Goal: Task Accomplishment & Management: Manage account settings

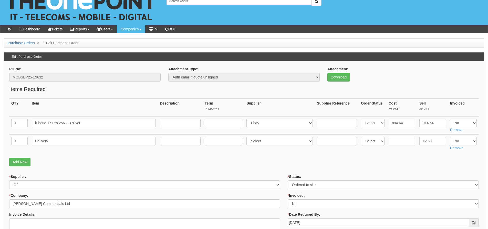
scroll to position [40, 0]
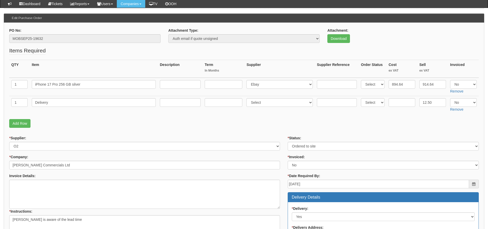
click at [106, 126] on p "Add Row" at bounding box center [243, 123] width 469 height 9
click at [111, 136] on div "* Supplier: Select 123 [DOMAIN_NAME] 1Password 3 4Gon [PERSON_NAME] Electric Lt…" at bounding box center [144, 143] width 271 height 15
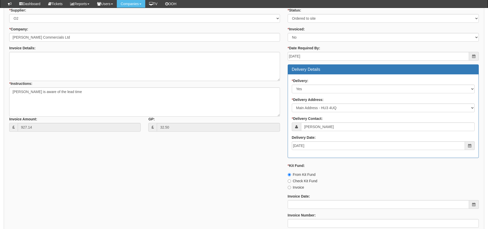
scroll to position [92, 0]
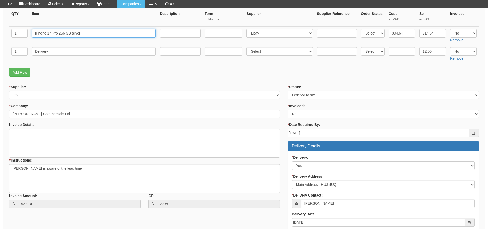
drag, startPoint x: 100, startPoint y: 36, endPoint x: 30, endPoint y: 37, distance: 69.6
click at [30, 37] on td "iPhone 17 Pro 256 GB silver" at bounding box center [94, 36] width 128 height 18
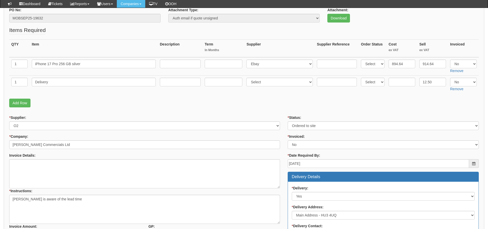
scroll to position [15, 0]
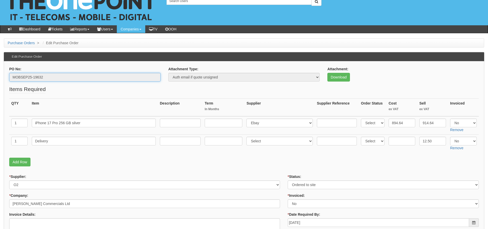
drag, startPoint x: 59, startPoint y: 81, endPoint x: -23, endPoint y: 85, distance: 82.5
click at [0, 85] on html "× Send Email × Add Appointment × Create Ticket × Create Proactive Activity × Ad…" at bounding box center [244, 229] width 488 height 488
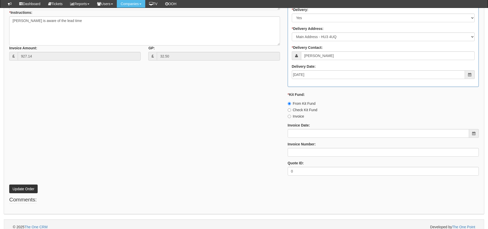
scroll to position [245, 0]
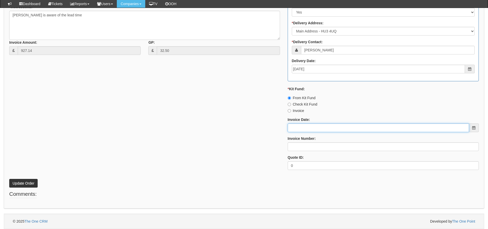
click at [306, 130] on input "Invoice Date:" at bounding box center [377, 128] width 181 height 9
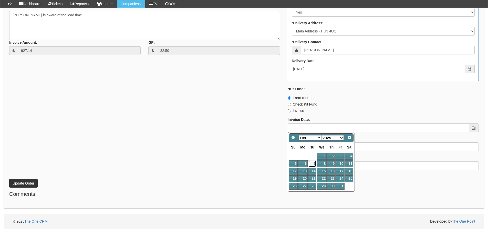
drag, startPoint x: 313, startPoint y: 164, endPoint x: 310, endPoint y: 157, distance: 7.0
click at [313, 164] on link "7" at bounding box center [312, 163] width 8 height 7
type input "[DATE]"
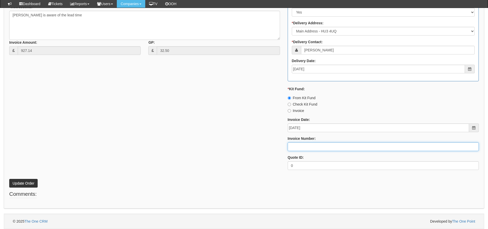
click at [307, 147] on input "Invoice Number:" at bounding box center [382, 147] width 191 height 9
click at [299, 146] on input "Invoice Number:" at bounding box center [382, 147] width 191 height 9
type input "207666 Kit Fund"
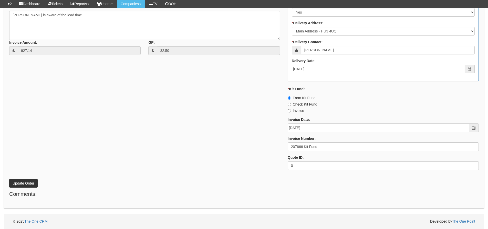
click at [198, 128] on div "* Supplier: Select 123 REG.co.uk 1Password 3 4Gon AA Jones Electric Ltd Abzorb …" at bounding box center [243, 52] width 477 height 243
click at [30, 184] on button "Update Order" at bounding box center [23, 183] width 28 height 9
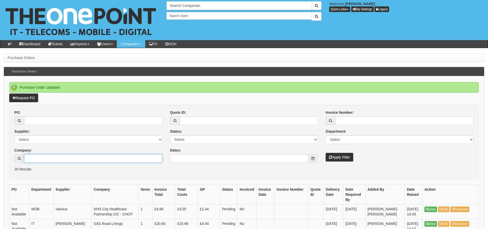
click at [56, 157] on input "Company:" at bounding box center [93, 158] width 138 height 9
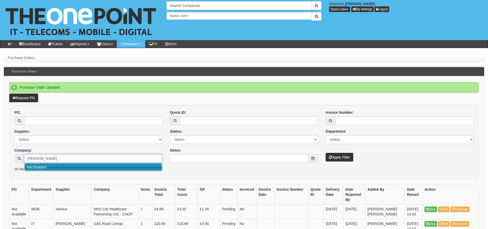
click at [56, 165] on link "VanShades" at bounding box center [93, 167] width 137 height 7
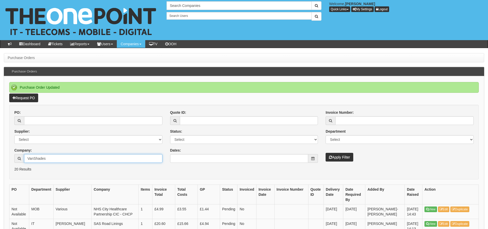
type input "VanShades"
click at [325, 153] on button "Apply Filter" at bounding box center [339, 157] width 28 height 9
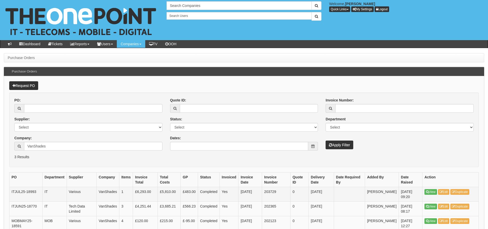
click at [441, 189] on td "View Edit Duplicate" at bounding box center [450, 194] width 56 height 15
click at [441, 192] on icon at bounding box center [440, 192] width 3 height 3
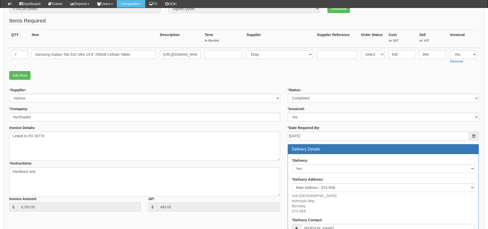
scroll to position [77, 0]
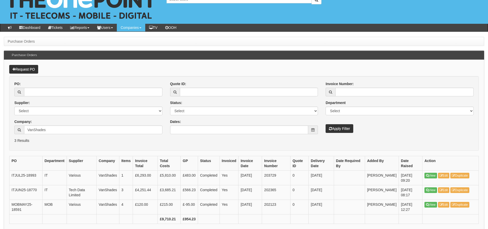
scroll to position [26, 0]
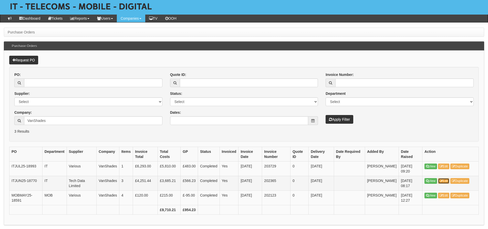
click at [440, 182] on icon at bounding box center [440, 181] width 3 height 3
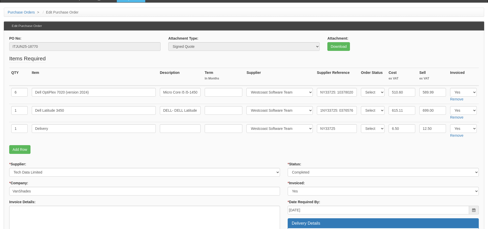
scroll to position [77, 0]
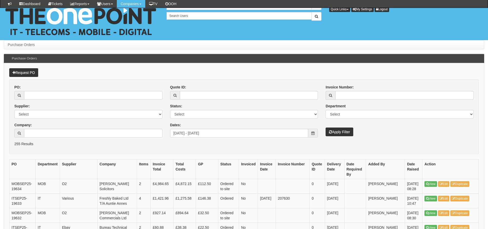
scroll to position [152, 0]
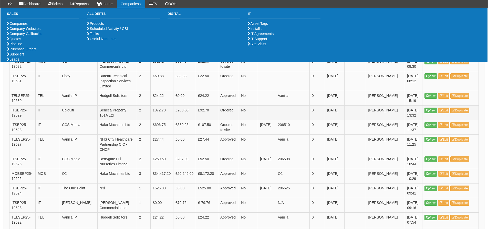
click at [128, 117] on td "Seneca Property 101A Ltd" at bounding box center [116, 112] width 39 height 15
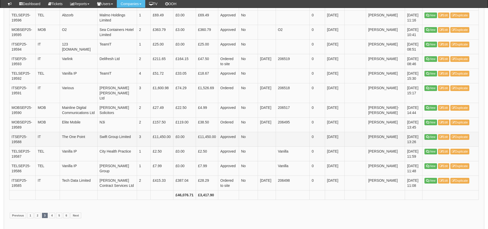
scroll to position [766, 0]
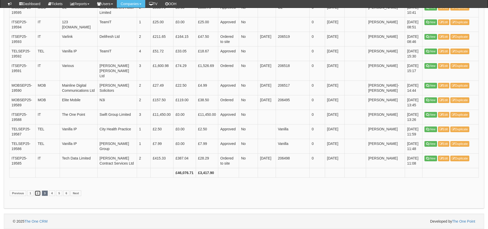
click at [37, 195] on link "2" at bounding box center [38, 194] width 6 height 6
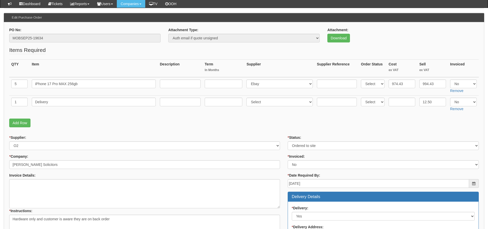
scroll to position [40, 0]
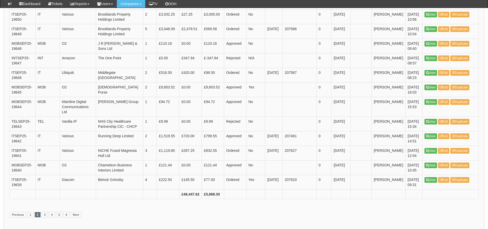
scroll to position [756, 0]
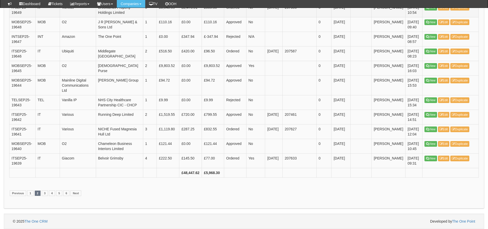
click at [39, 16] on td "IT" at bounding box center [47, 10] width 24 height 15
click at [314, 127] on td "207627" at bounding box center [299, 131] width 34 height 15
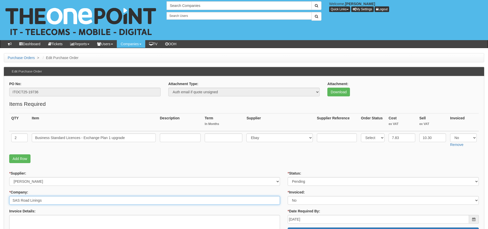
drag, startPoint x: 52, startPoint y: 201, endPoint x: 1, endPoint y: 196, distance: 51.3
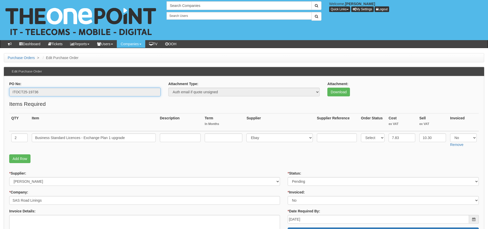
drag, startPoint x: 53, startPoint y: 92, endPoint x: 1, endPoint y: 97, distance: 52.2
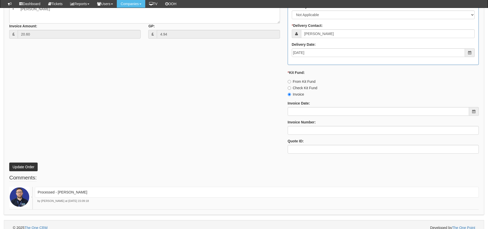
scroll to position [250, 0]
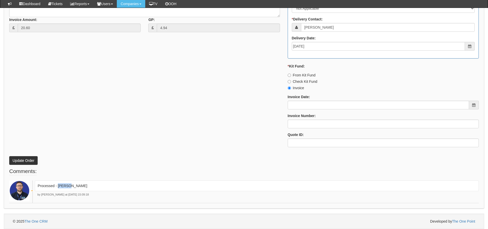
drag, startPoint x: 77, startPoint y: 186, endPoint x: 57, endPoint y: 191, distance: 19.7
click at [57, 191] on div "Processed - Ingram" at bounding box center [257, 186] width 444 height 11
copy p "[PERSON_NAME]"
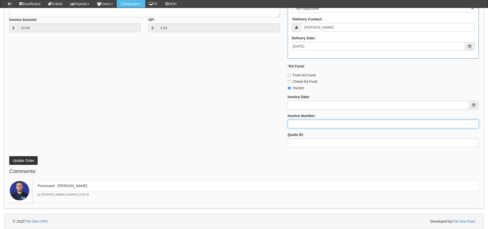
click at [357, 124] on input "Invoice Number:" at bounding box center [382, 124] width 191 height 9
paste input "[PERSON_NAME]"
type input "[PERSON_NAME]"
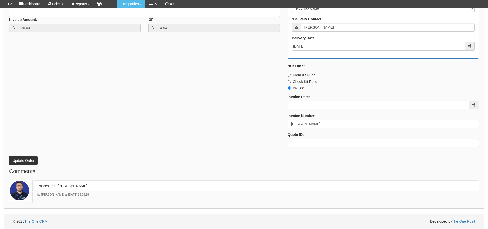
click at [31, 168] on legend "Comments:" at bounding box center [22, 172] width 27 height 8
click at [33, 164] on button "Update Order" at bounding box center [23, 160] width 28 height 9
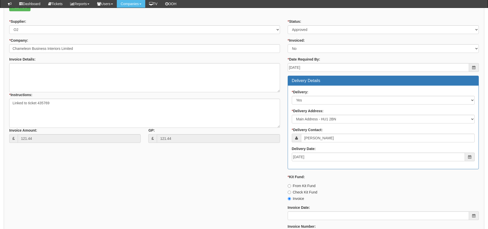
scroll to position [205, 0]
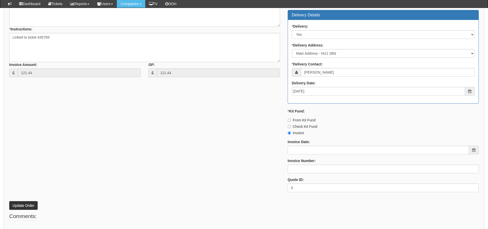
click at [303, 164] on div "Invoice Number:" at bounding box center [382, 165] width 191 height 15
click at [300, 171] on input "Invoice Number:" at bounding box center [382, 169] width 191 height 9
type input "O2"
click at [24, 211] on div "PO No: MOBSEP25-19640 Attachment Type: Select Signed Quote Auth email if quote …" at bounding box center [244, 44] width 480 height 373
click at [25, 207] on button "Update Order" at bounding box center [23, 205] width 28 height 9
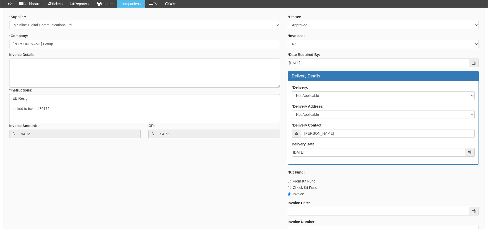
scroll to position [205, 0]
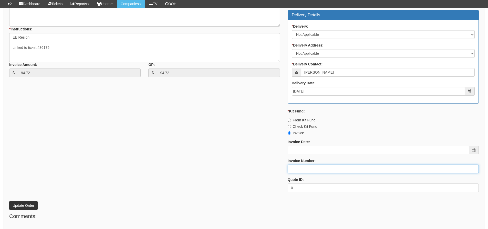
click at [298, 171] on input "Invoice Number:" at bounding box center [382, 169] width 191 height 9
type input "EE"
click at [33, 205] on button "Update Order" at bounding box center [23, 205] width 28 height 9
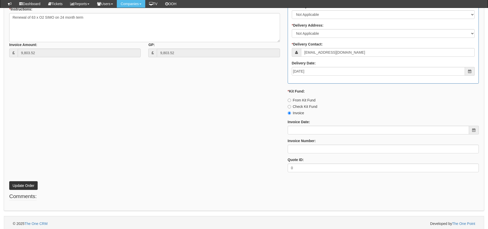
scroll to position [245, 0]
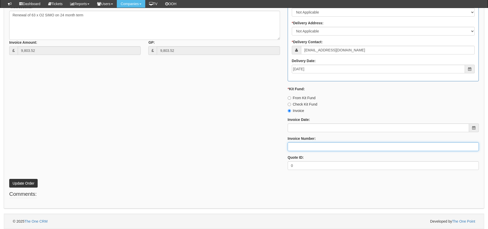
click at [317, 150] on input "Invoice Number:" at bounding box center [382, 147] width 191 height 9
type input "O2"
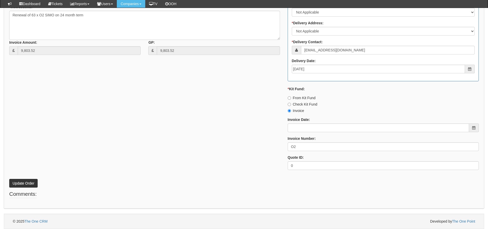
click at [218, 169] on div "* Supplier: Select 123 REG.co.uk 1Password 3 4Gon AA Jones Electric Ltd Abzorb …" at bounding box center [243, 52] width 477 height 243
click at [28, 180] on button "Update Order" at bounding box center [23, 183] width 28 height 9
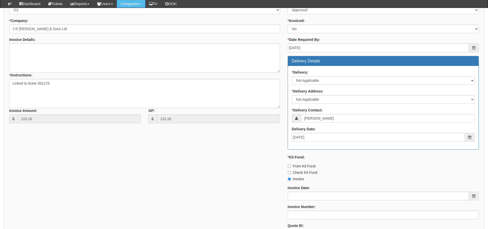
scroll to position [227, 0]
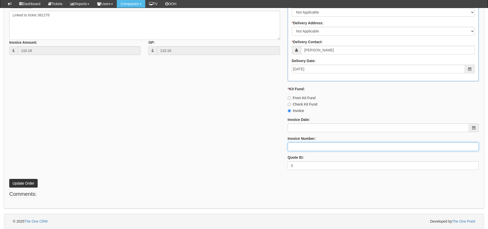
click at [348, 144] on input "Invoice Number:" at bounding box center [382, 147] width 191 height 9
type input "O2"
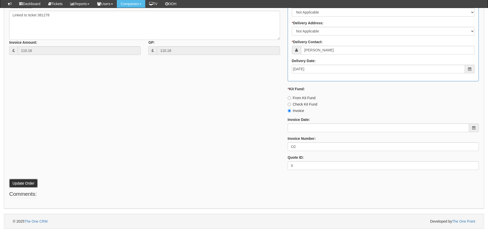
click at [18, 182] on button "Update Order" at bounding box center [23, 183] width 28 height 9
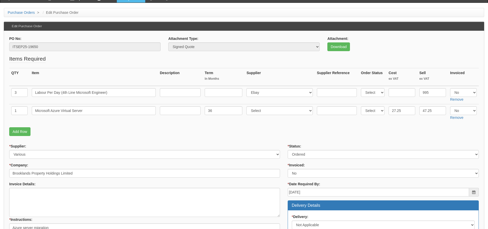
scroll to position [66, 0]
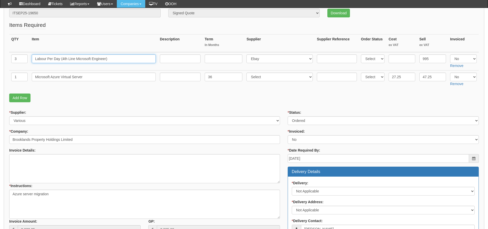
drag, startPoint x: 113, startPoint y: 57, endPoint x: -78, endPoint y: 66, distance: 191.2
click at [0, 66] on html "× Send Email × Add Appointment × Create Ticket × Create Proactive Activity × Ad…" at bounding box center [244, 171] width 488 height 475
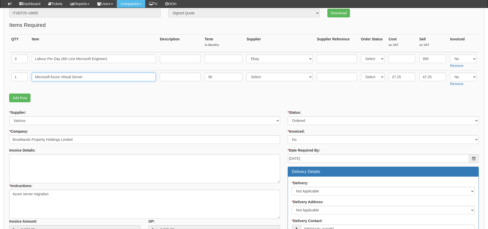
drag, startPoint x: 119, startPoint y: 78, endPoint x: -52, endPoint y: 77, distance: 171.0
click at [0, 77] on html "× Send Email × Add Appointment × Create Ticket × Create Proactive Activity × Ad…" at bounding box center [244, 171] width 488 height 475
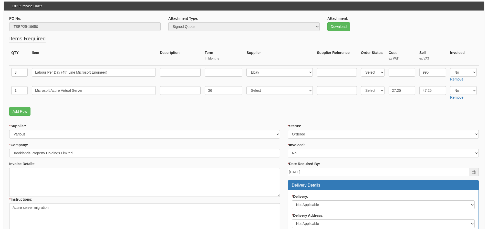
scroll to position [15, 0]
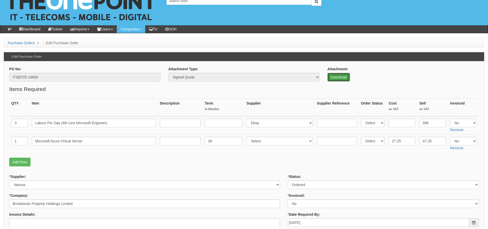
click at [334, 78] on link "Download" at bounding box center [338, 77] width 23 height 9
click at [342, 74] on link "Download" at bounding box center [338, 77] width 23 height 9
click at [63, 152] on td "Microsoft Azure Virtual Server" at bounding box center [94, 144] width 128 height 18
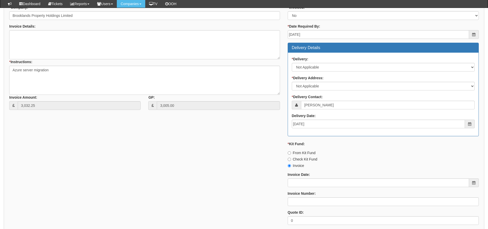
scroll to position [245, 0]
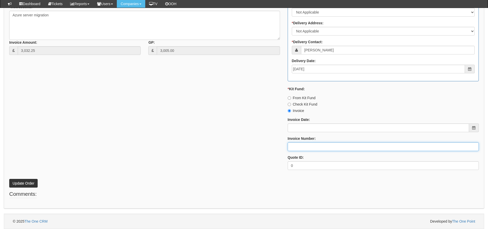
click at [324, 146] on input "Invoice Number:" at bounding box center [382, 147] width 191 height 9
type input "207668"
click at [9, 179] on button "Update Order" at bounding box center [23, 183] width 28 height 9
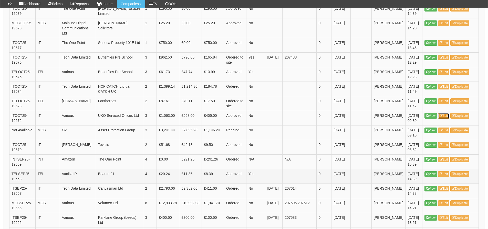
scroll to position [321, 0]
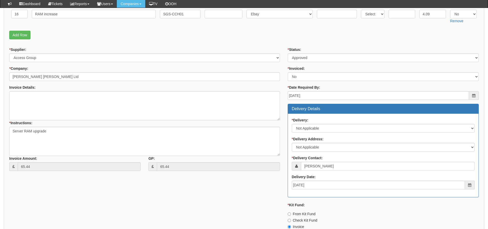
scroll to position [99, 0]
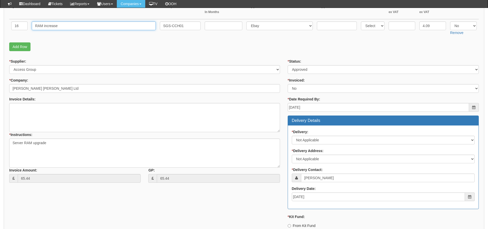
drag, startPoint x: 84, startPoint y: 27, endPoint x: -8, endPoint y: 28, distance: 92.7
click at [0, 28] on html "× Send Email × Add Appointment × Create Ticket × Create Proactive Activity × Ad…" at bounding box center [244, 129] width 488 height 456
click at [217, 44] on p "Add Row" at bounding box center [243, 46] width 469 height 9
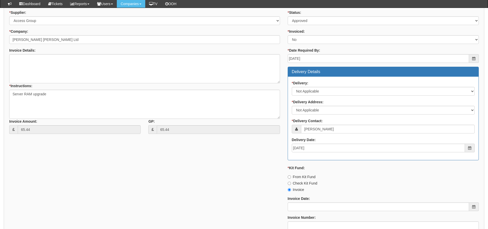
scroll to position [201, 0]
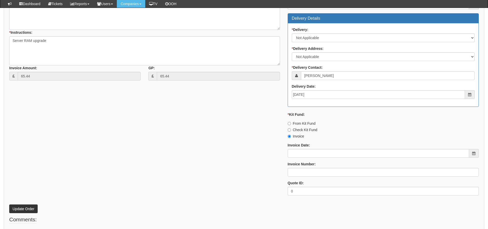
click at [307, 158] on div "* Status: Select Approved Completed Delivered Invoiced Ordered Ordered to site …" at bounding box center [383, 77] width 199 height 243
click at [308, 154] on input "Invoice Date:" at bounding box center [377, 153] width 181 height 9
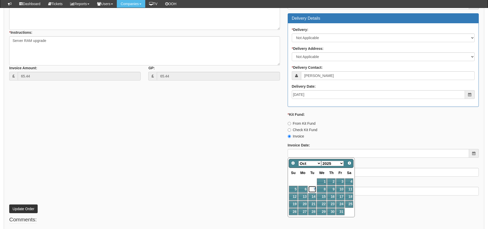
click at [310, 188] on link "7" at bounding box center [312, 189] width 8 height 7
type input "[DATE]"
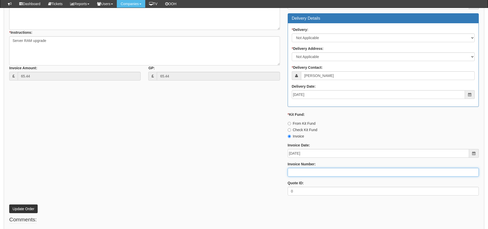
click at [302, 176] on input "Invoice Number:" at bounding box center [382, 172] width 191 height 9
type input "207669"
click at [9, 205] on button "Update Order" at bounding box center [23, 209] width 28 height 9
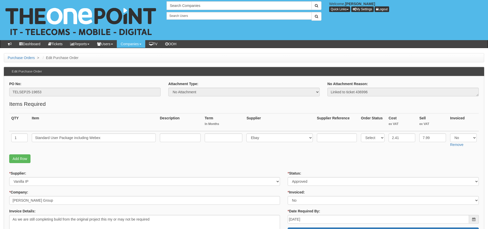
scroll to position [51, 0]
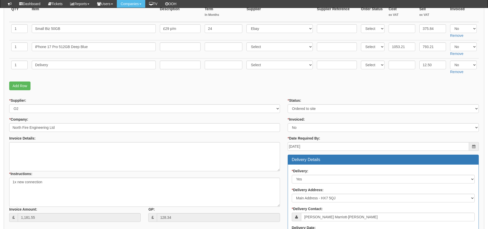
scroll to position [77, 0]
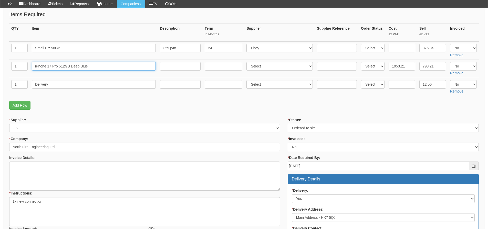
drag, startPoint x: 96, startPoint y: 67, endPoint x: 18, endPoint y: 66, distance: 78.1
click at [18, 66] on tr "1 iPhone 17 Pro 512GB Deep Blue Select 123 REG.co.uk 1Password 3 4Gon AA Jones …" at bounding box center [243, 69] width 469 height 18
drag, startPoint x: 71, startPoint y: 90, endPoint x: 62, endPoint y: 83, distance: 11.1
click at [69, 89] on td "Delivery" at bounding box center [94, 87] width 128 height 18
drag, startPoint x: 62, startPoint y: 83, endPoint x: 5, endPoint y: 89, distance: 57.9
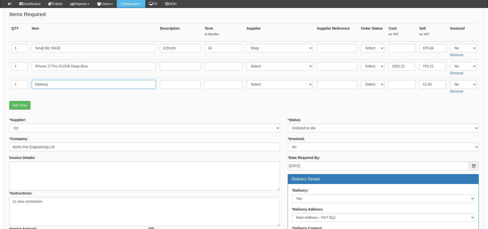
click at [5, 89] on div "PO No: MOBSEP25-19655 Attachment Type: Select Signed Quote Auth email if quote …" at bounding box center [244, 190] width 480 height 409
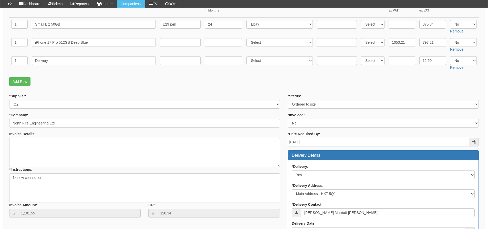
scroll to position [128, 0]
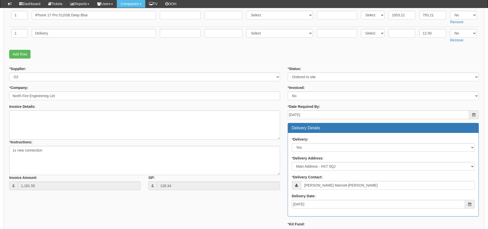
click at [92, 59] on fieldset "Items Required QTY Item Description Term In Months Supplier Supplier Reference …" at bounding box center [243, 10] width 469 height 102
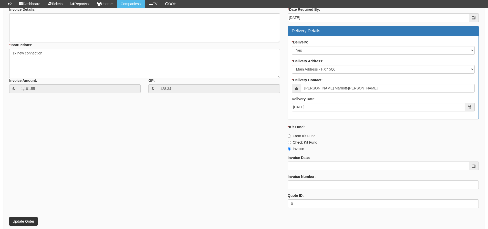
scroll to position [256, 0]
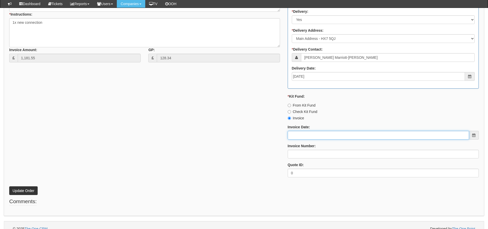
click at [304, 138] on input "Invoice Date:" at bounding box center [377, 135] width 181 height 9
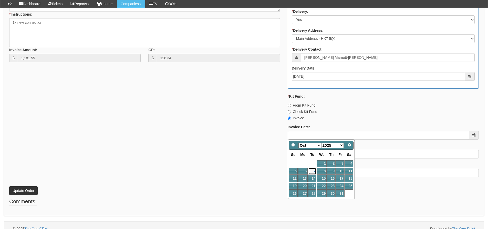
drag, startPoint x: 313, startPoint y: 171, endPoint x: 311, endPoint y: 169, distance: 2.7
click at [312, 171] on link "7" at bounding box center [312, 171] width 8 height 7
type input "2025-10-07"
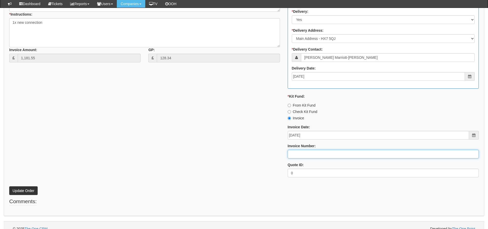
click at [298, 152] on input "Invoice Number:" at bounding box center [382, 154] width 191 height 9
type input "207671"
click at [9, 187] on button "Update Order" at bounding box center [23, 191] width 28 height 9
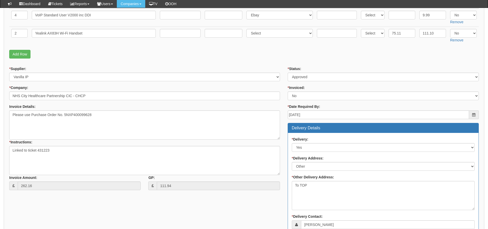
scroll to position [104, 0]
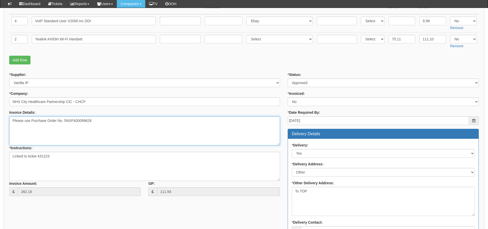
drag, startPoint x: 93, startPoint y: 124, endPoint x: 65, endPoint y: 125, distance: 28.7
click at [65, 125] on textarea "Please use Purchase Order No. 5NXP400099628" at bounding box center [144, 130] width 271 height 29
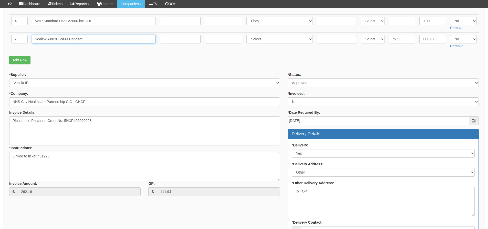
drag, startPoint x: 86, startPoint y: 39, endPoint x: -22, endPoint y: 48, distance: 108.4
click at [0, 48] on html "× Send Email × Add Appointment × Create Ticket × Create Proactive Activity × Ad…" at bounding box center [244, 178] width 488 height 564
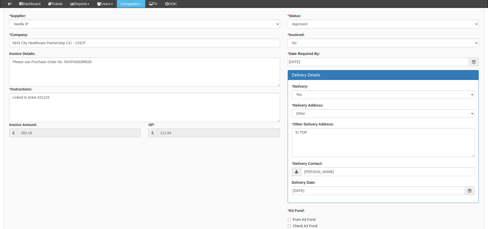
scroll to position [155, 0]
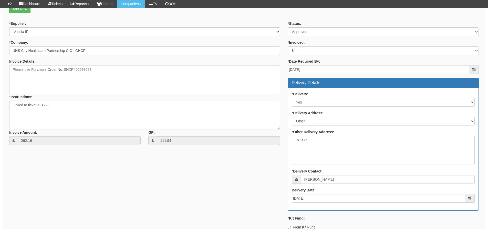
click at [71, 174] on div "* Supplier: Select 123 [DOMAIN_NAME] 1Password 3 4Gon [PERSON_NAME] Electric Lt…" at bounding box center [243, 162] width 477 height 283
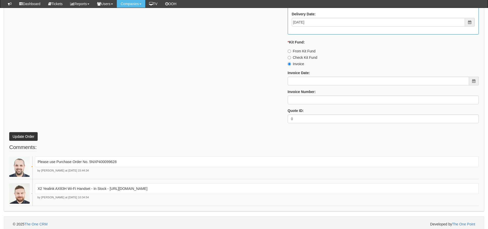
scroll to position [334, 0]
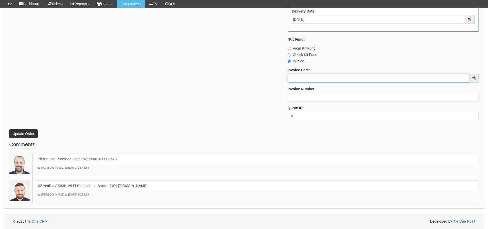
click at [316, 80] on input "Invoice Date:" at bounding box center [377, 78] width 181 height 9
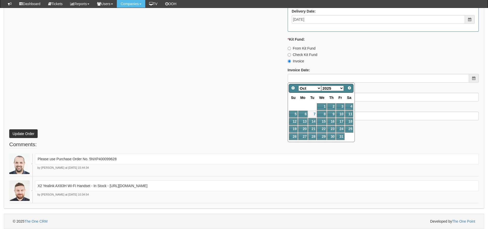
click at [316, 113] on td "8" at bounding box center [321, 114] width 10 height 7
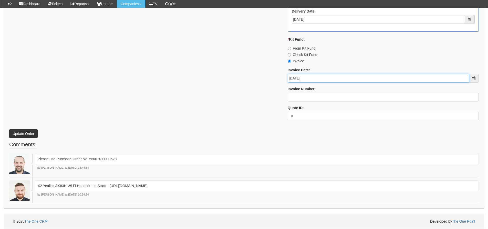
click at [316, 79] on input "[DATE]" at bounding box center [377, 78] width 181 height 9
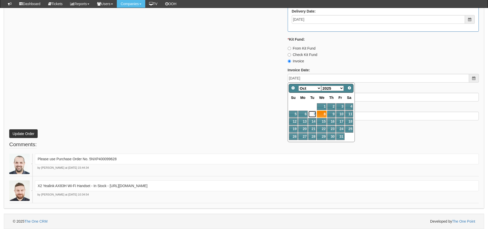
click at [314, 113] on link "7" at bounding box center [312, 114] width 8 height 7
type input "[DATE]"
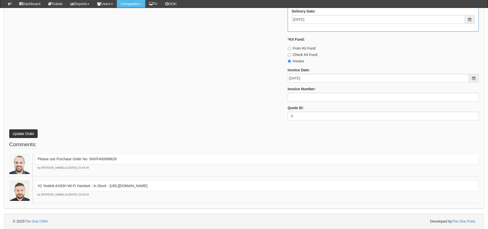
click at [312, 99] on input "Invoice Number:" at bounding box center [382, 97] width 191 height 9
type input "207672"
click at [9, 130] on button "Update Order" at bounding box center [23, 134] width 28 height 9
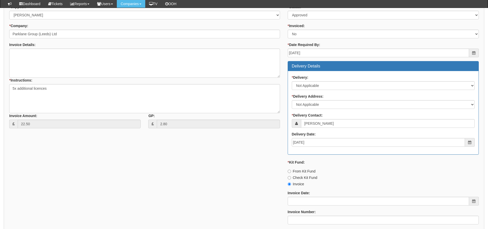
scroll to position [250, 0]
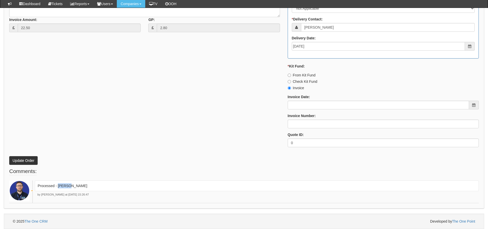
drag, startPoint x: 77, startPoint y: 184, endPoint x: 58, endPoint y: 189, distance: 19.3
click at [58, 189] on div "Processed - [PERSON_NAME]" at bounding box center [257, 186] width 444 height 11
copy p "[PERSON_NAME]"
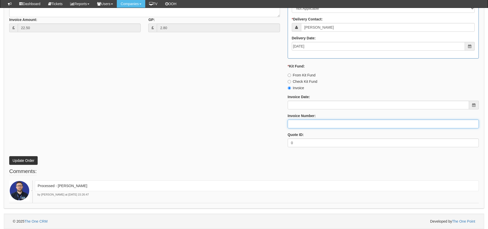
paste input "[PERSON_NAME]"
type input "[PERSON_NAME]"
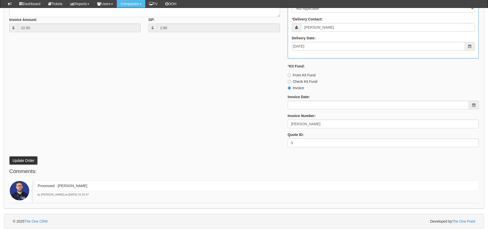
click at [21, 163] on button "Update Order" at bounding box center [23, 160] width 28 height 9
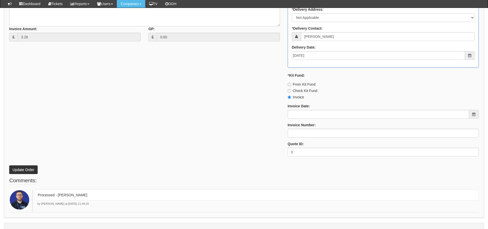
scroll to position [250, 0]
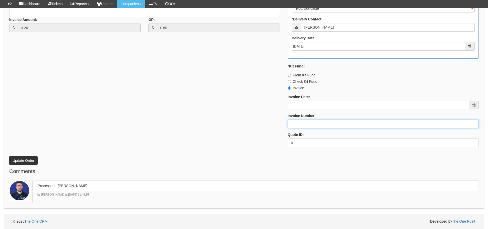
paste input "[PERSON_NAME]"
type input "[PERSON_NAME]"
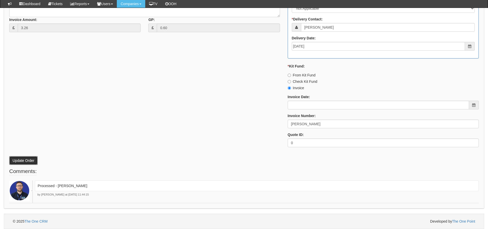
click at [34, 162] on button "Update Order" at bounding box center [23, 160] width 28 height 9
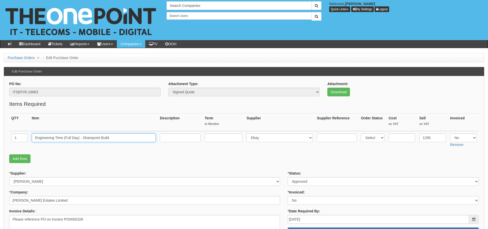
drag, startPoint x: 110, startPoint y: 140, endPoint x: 30, endPoint y: 140, distance: 80.1
click at [30, 140] on td "Engineering Time (Full Day) - Sharepoint Build" at bounding box center [94, 140] width 128 height 18
click at [61, 162] on p "Add Row" at bounding box center [243, 159] width 469 height 9
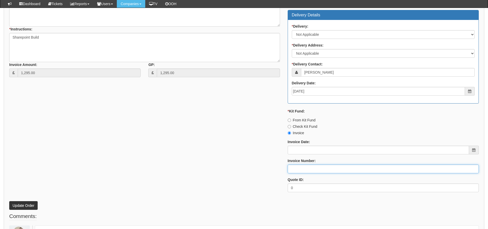
click at [307, 167] on input "Invoice Number:" at bounding box center [382, 169] width 191 height 9
type input "207673"
click at [9, 201] on button "Update Order" at bounding box center [23, 205] width 28 height 9
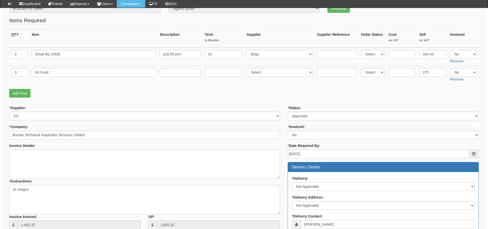
scroll to position [15, 0]
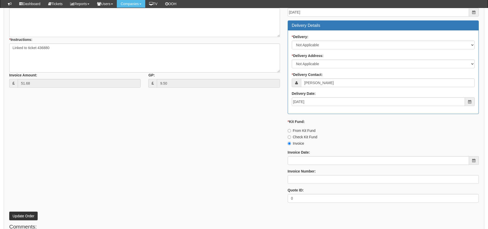
scroll to position [268, 0]
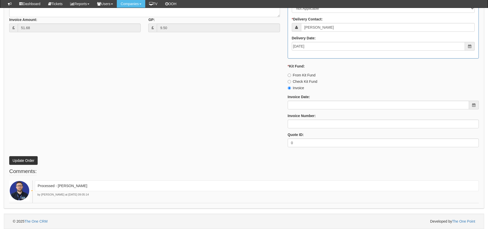
click at [68, 188] on p "Processed - Ingram" at bounding box center [257, 186] width 438 height 5
drag, startPoint x: 72, startPoint y: 185, endPoint x: 59, endPoint y: 189, distance: 13.8
click at [58, 189] on p "Processed - Ingram" at bounding box center [257, 186] width 438 height 5
drag, startPoint x: 61, startPoint y: 187, endPoint x: 59, endPoint y: 190, distance: 3.8
click at [59, 190] on div "Processed - Ingram" at bounding box center [257, 186] width 444 height 11
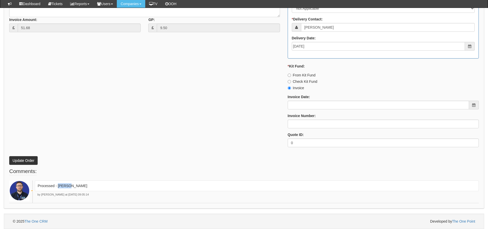
drag, startPoint x: 58, startPoint y: 187, endPoint x: 69, endPoint y: 188, distance: 10.5
click at [69, 188] on p "Processed - Ingram" at bounding box center [257, 186] width 438 height 5
copy p "[PERSON_NAME]"
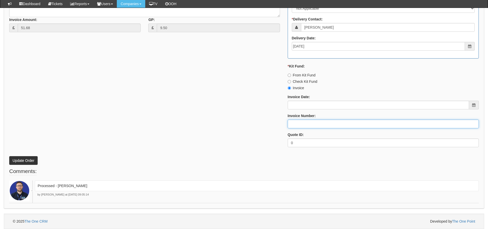
click at [299, 127] on input "Invoice Number:" at bounding box center [382, 124] width 191 height 9
paste input "[PERSON_NAME]"
type input "[PERSON_NAME]"
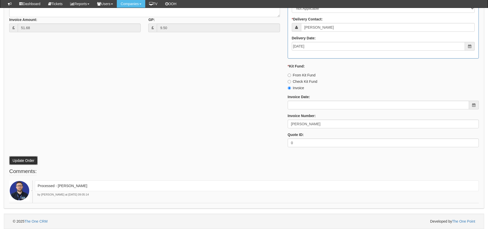
click at [31, 157] on button "Update Order" at bounding box center [23, 160] width 28 height 9
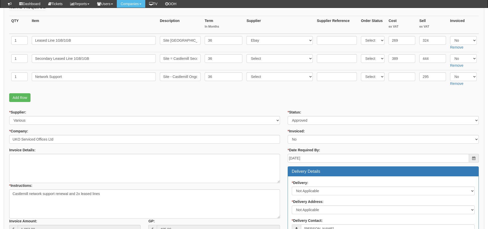
scroll to position [102, 0]
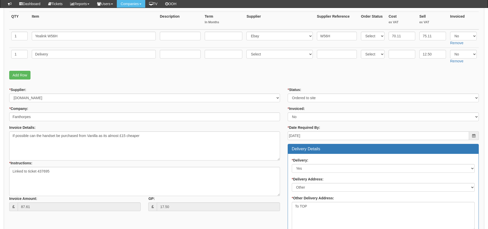
scroll to position [80, 0]
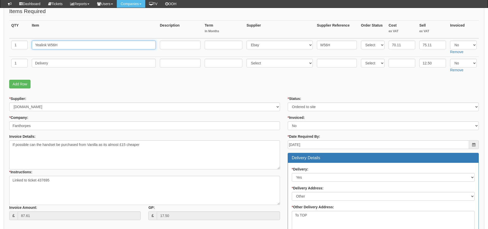
drag, startPoint x: 69, startPoint y: 43, endPoint x: 10, endPoint y: 45, distance: 59.2
click at [10, 45] on tr "1 Yealink W56H Select 123 REG.co.uk 1Password 3 4Gon AA Jones Electric Ltd Abzo…" at bounding box center [243, 47] width 469 height 18
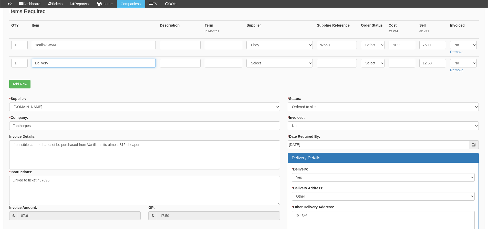
drag, startPoint x: 53, startPoint y: 65, endPoint x: 31, endPoint y: 67, distance: 22.4
click at [29, 68] on tr "1 Delivery Select 123 REG.co.uk 1Password 3 4Gon AA Jones Electric Ltd Abzorb A…" at bounding box center [243, 66] width 469 height 18
click at [53, 86] on p "Add Row" at bounding box center [243, 84] width 469 height 9
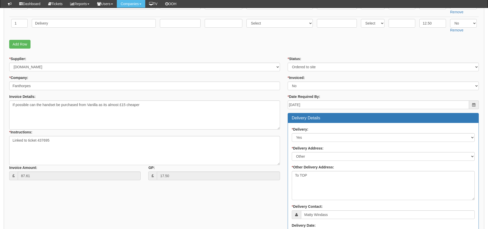
scroll to position [285, 0]
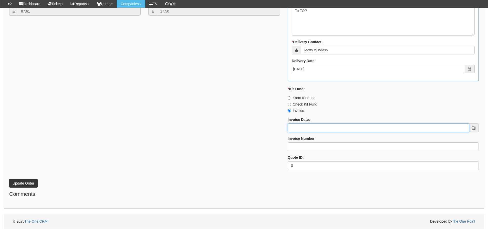
click at [305, 130] on input "Invoice Date:" at bounding box center [377, 128] width 181 height 9
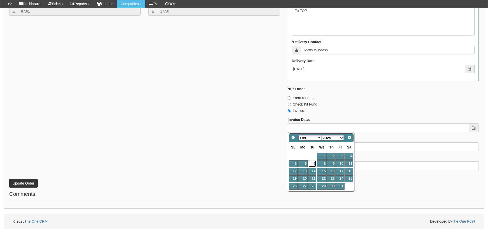
click at [313, 165] on link "7" at bounding box center [312, 163] width 8 height 7
type input "2025-10-07"
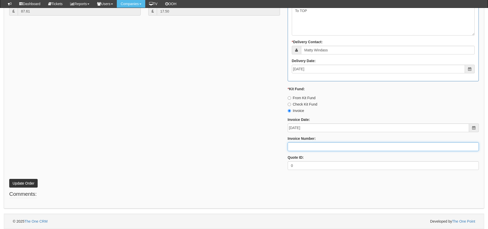
click at [304, 148] on input "Invoice Number:" at bounding box center [382, 147] width 191 height 9
type input "207674"
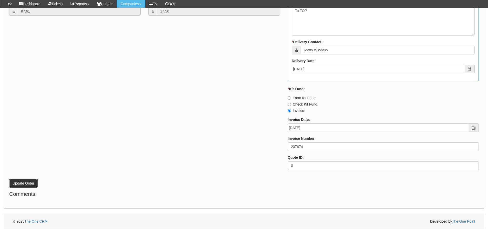
click at [28, 185] on button "Update Order" at bounding box center [23, 183] width 28 height 9
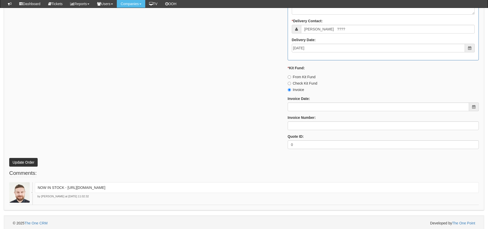
scroll to position [307, 0]
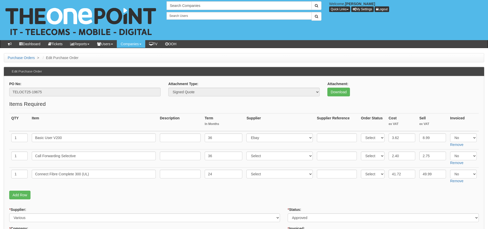
scroll to position [26, 0]
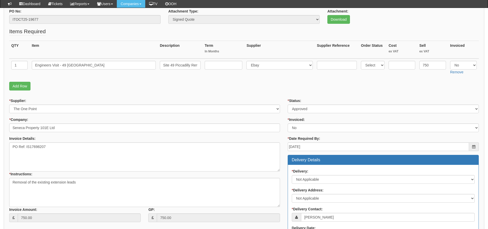
scroll to position [51, 0]
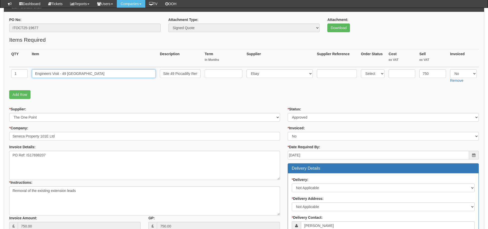
drag, startPoint x: 122, startPoint y: 73, endPoint x: 36, endPoint y: 72, distance: 86.3
click at [10, 73] on tr "1 Engineers Visit - 49 [GEOGRAPHIC_DATA] 49 Piccadilly Removal of the existing …" at bounding box center [243, 76] width 469 height 18
